Goal: Transaction & Acquisition: Obtain resource

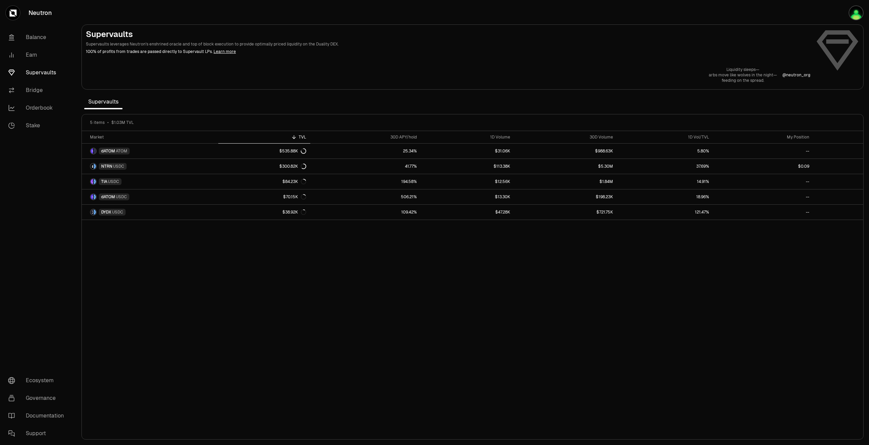
click at [249, 311] on div "Market TVL 30D APY/hold 1D Volume 30D Volume 1D Vol/TVL My Position dATOM ATOM …" at bounding box center [473, 285] width 782 height 309
click at [39, 58] on link "Earn" at bounding box center [38, 55] width 71 height 18
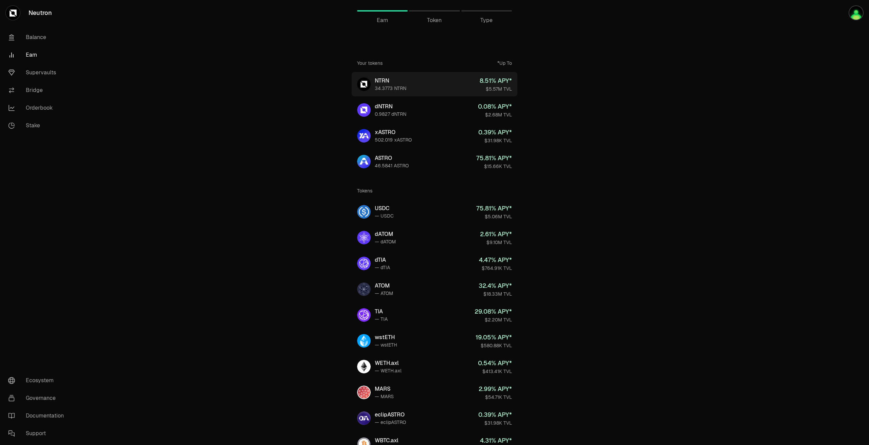
click at [379, 85] on div "34.3773 NTRN" at bounding box center [391, 88] width 32 height 7
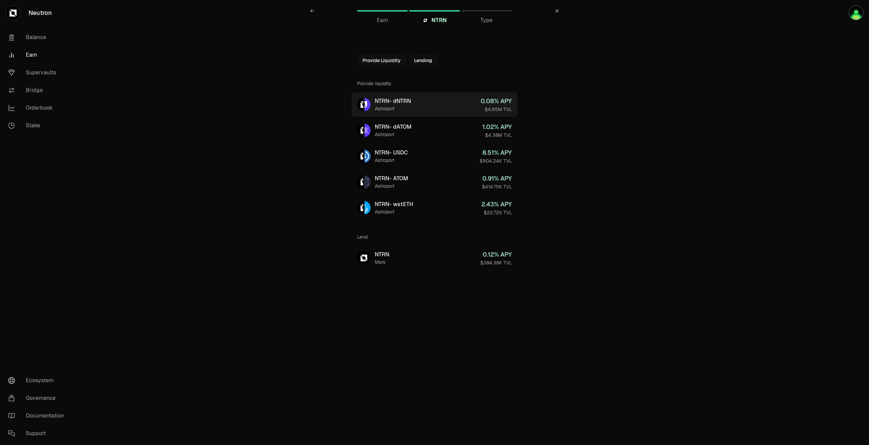
click at [393, 106] on div "Astroport" at bounding box center [393, 108] width 36 height 7
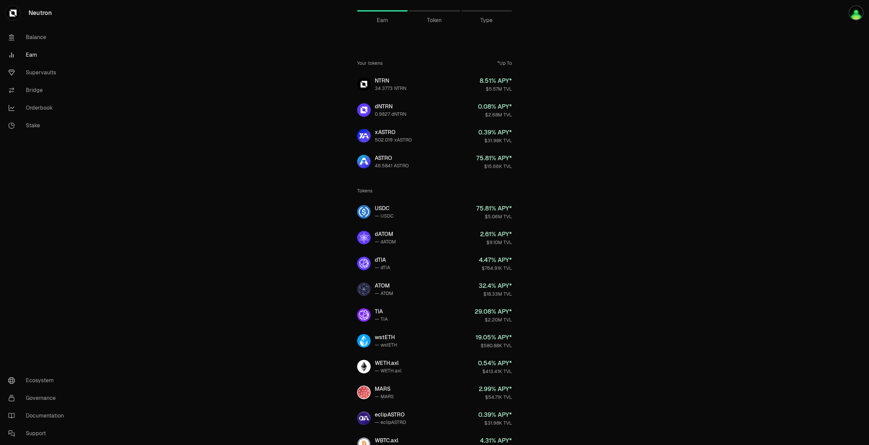
drag, startPoint x: 259, startPoint y: 95, endPoint x: 232, endPoint y: 89, distance: 27.2
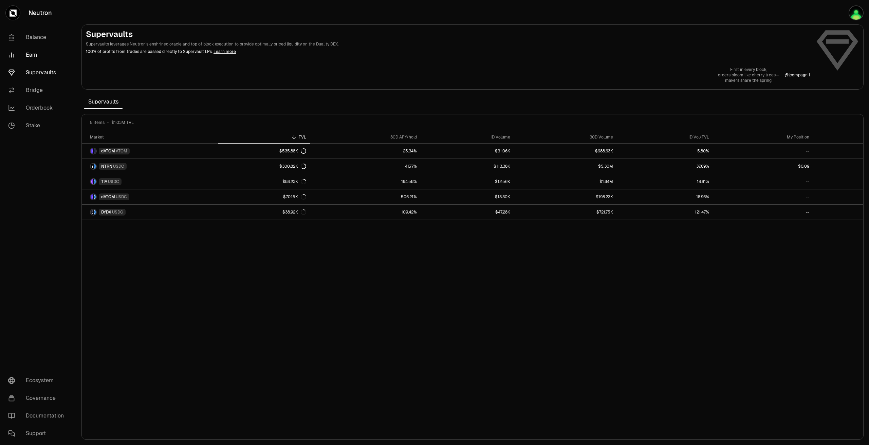
click at [31, 55] on link "Earn" at bounding box center [38, 55] width 71 height 18
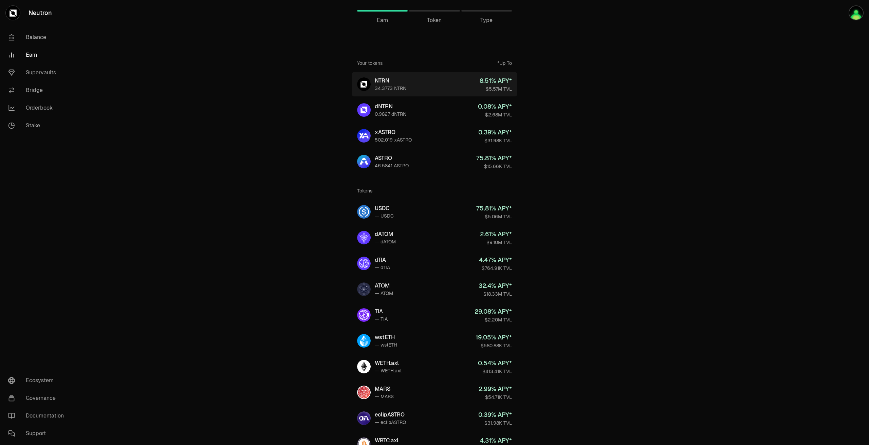
click at [407, 79] on link "NTRN 34.3773 NTRN 8.51 % APY* $5.57M TVL" at bounding box center [435, 84] width 166 height 24
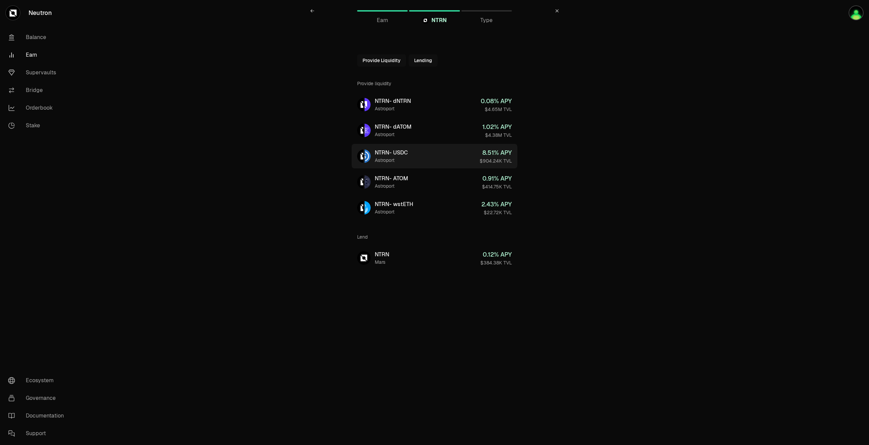
click at [408, 157] on div "Astroport" at bounding box center [391, 160] width 33 height 7
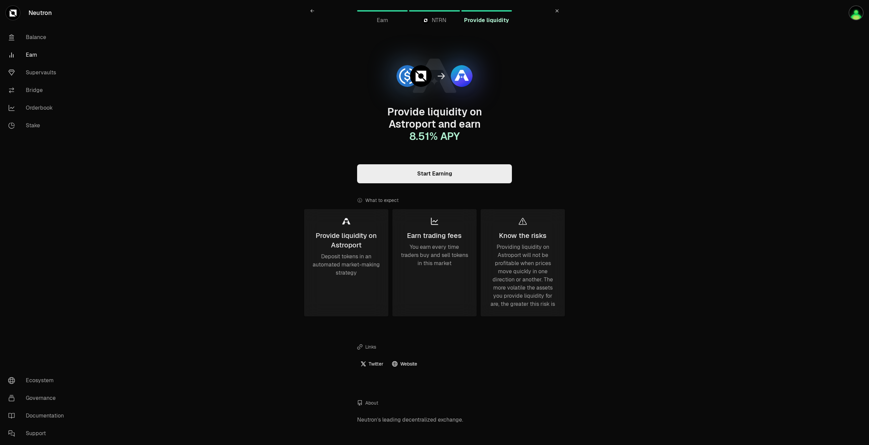
click at [426, 175] on link "Start Earning" at bounding box center [434, 173] width 155 height 19
click at [29, 71] on link "Supervaults" at bounding box center [38, 73] width 71 height 18
